Goal: Navigation & Orientation: Find specific page/section

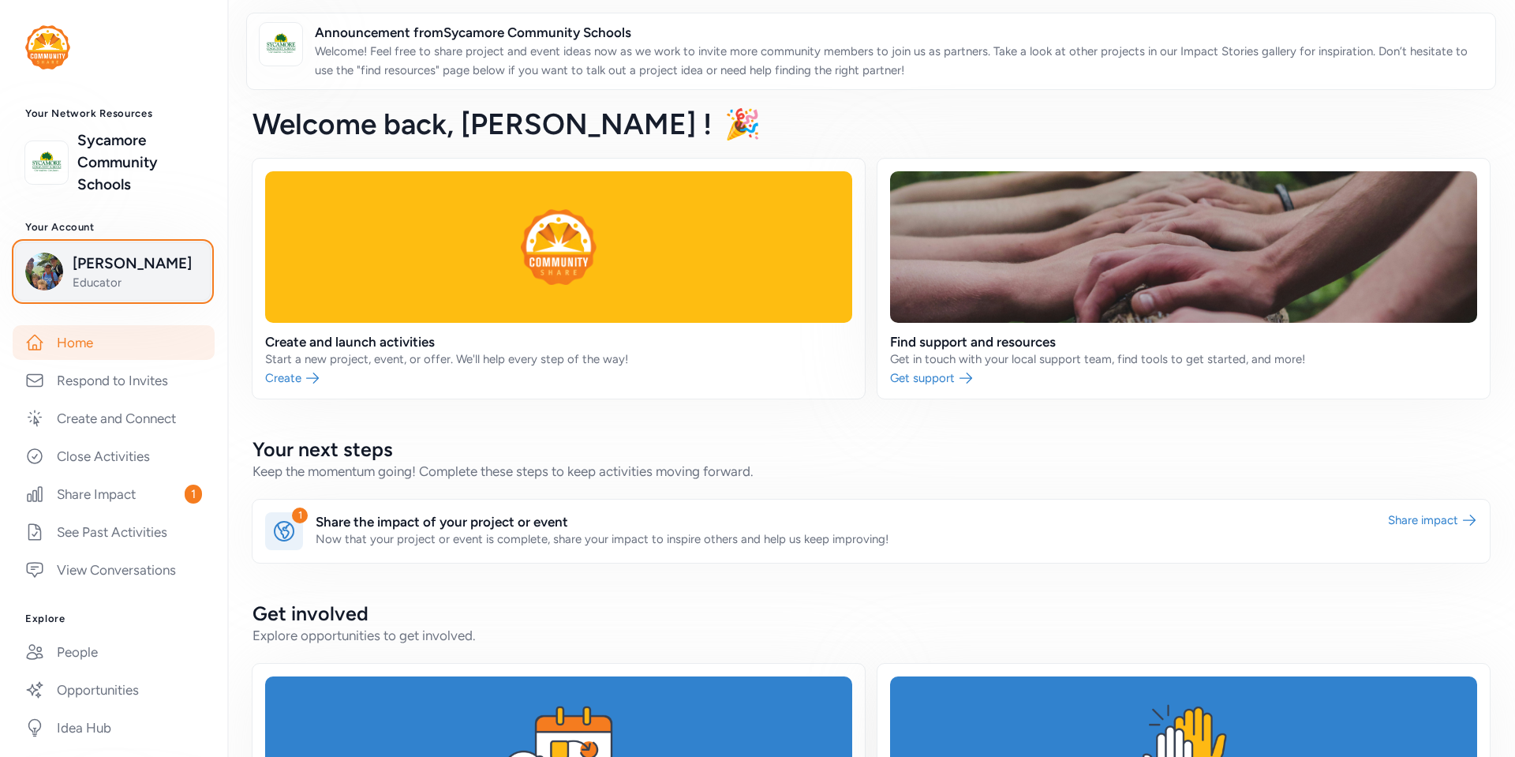
click at [95, 272] on span "[PERSON_NAME]" at bounding box center [137, 263] width 128 height 22
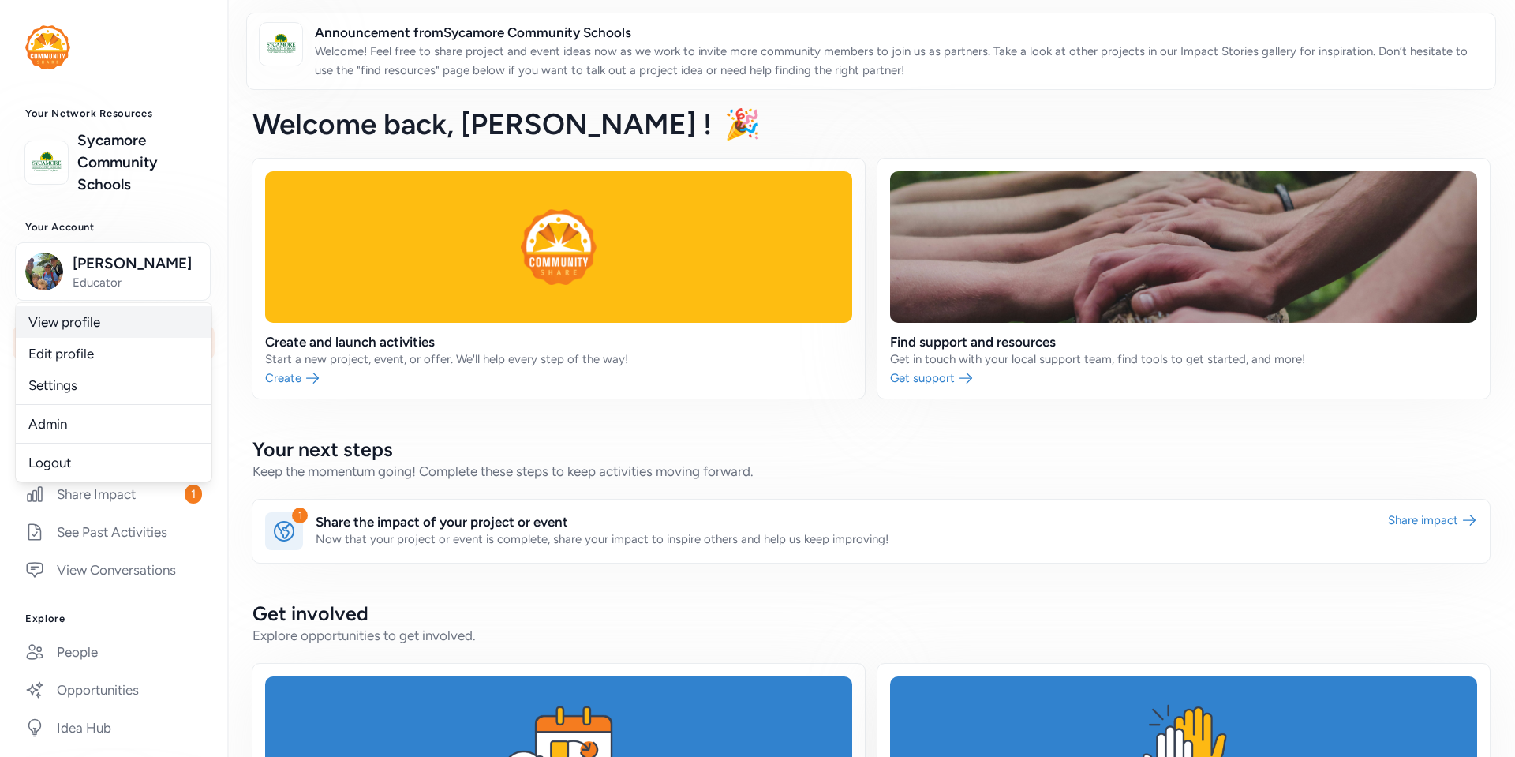
click at [71, 329] on link "View profile" at bounding box center [114, 322] width 196 height 32
